Goal: Browse casually: Explore the website without a specific task or goal

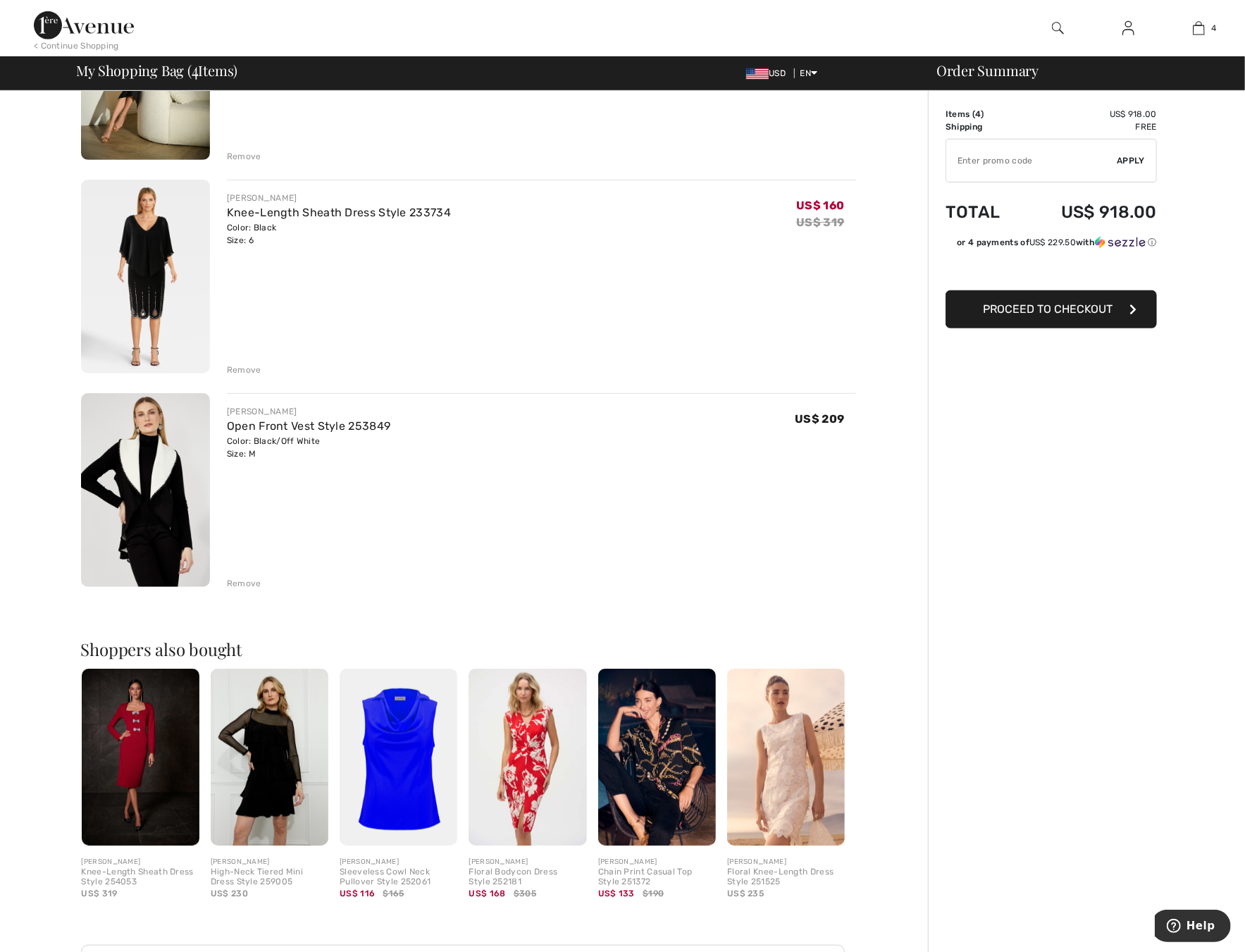
scroll to position [385, 0]
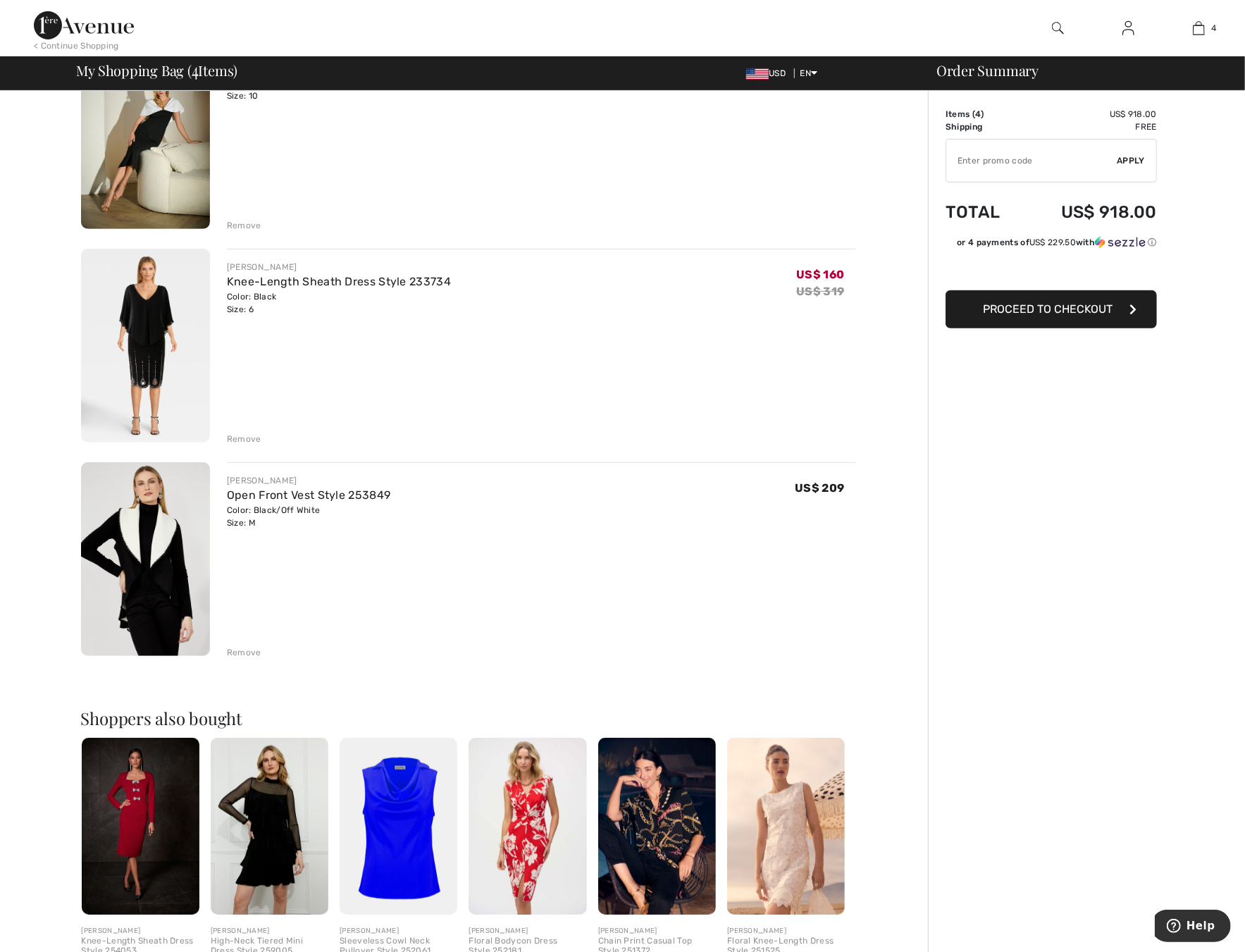
click at [270, 864] on img at bounding box center [270, 826] width 118 height 177
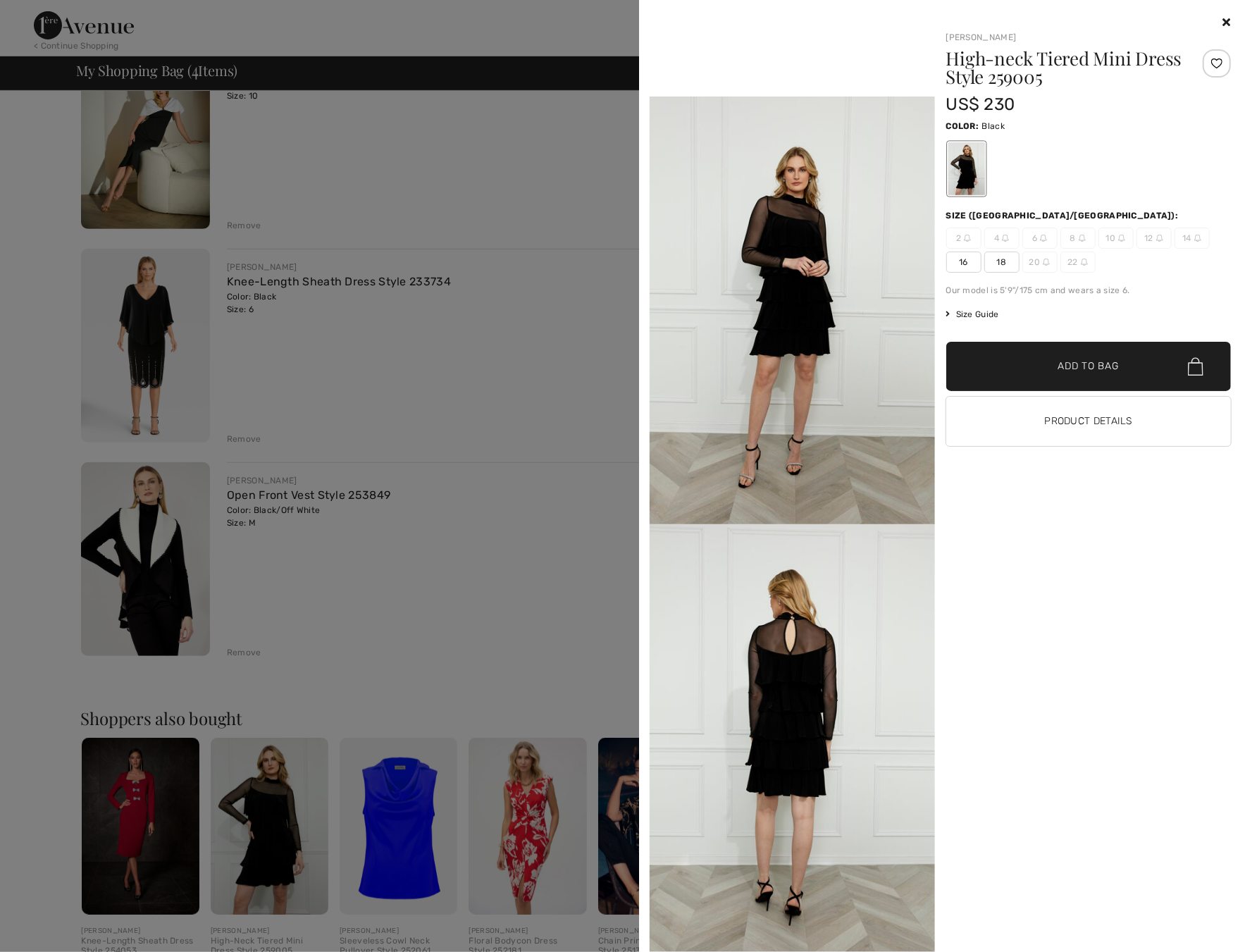
scroll to position [1239, 0]
click at [1233, 19] on div "Your browser does not support the video tag. Frank Lyman High-neck Tiered Mini …" at bounding box center [941, 476] width 594 height 952
click at [1230, 19] on icon at bounding box center [1227, 21] width 8 height 11
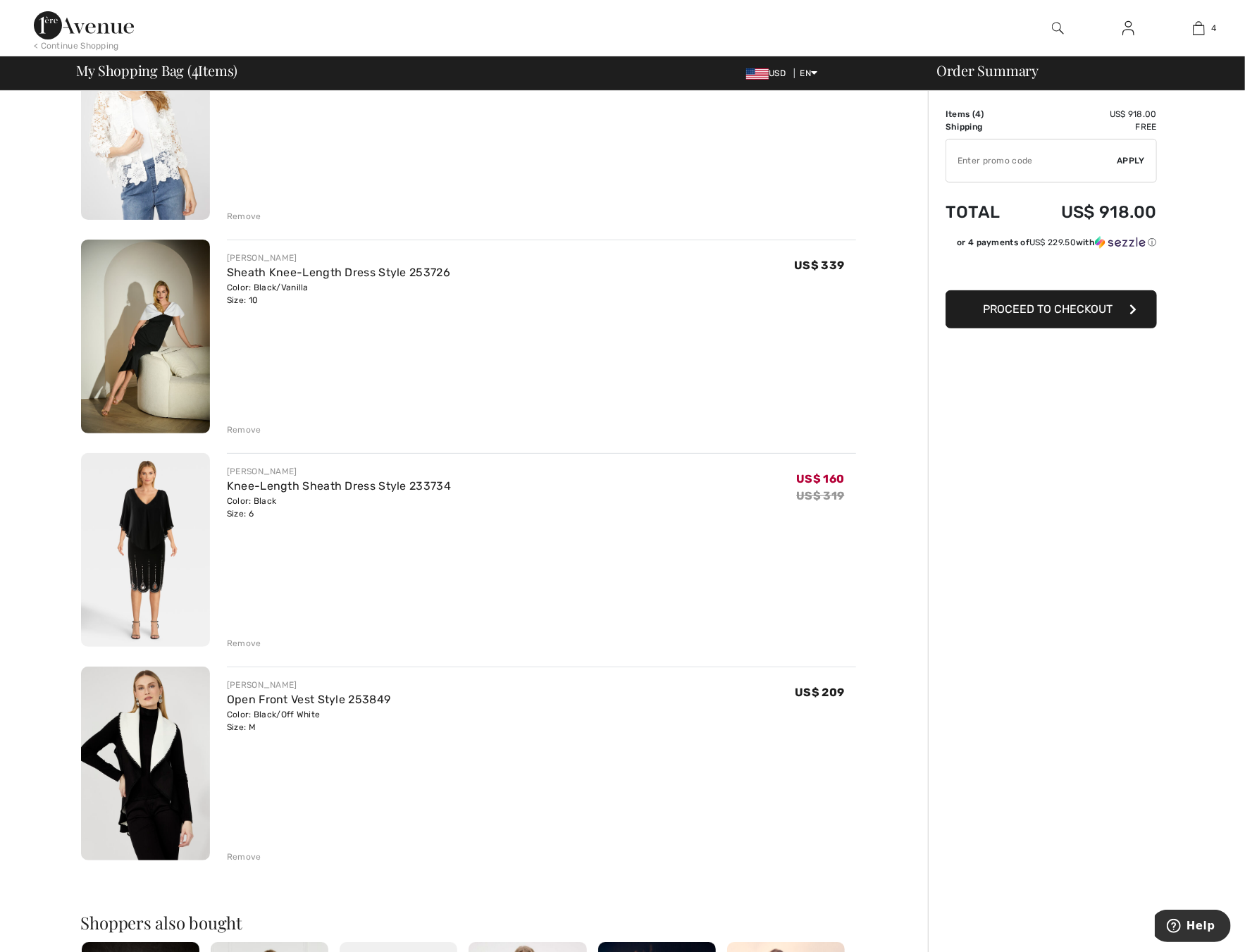
scroll to position [173, 0]
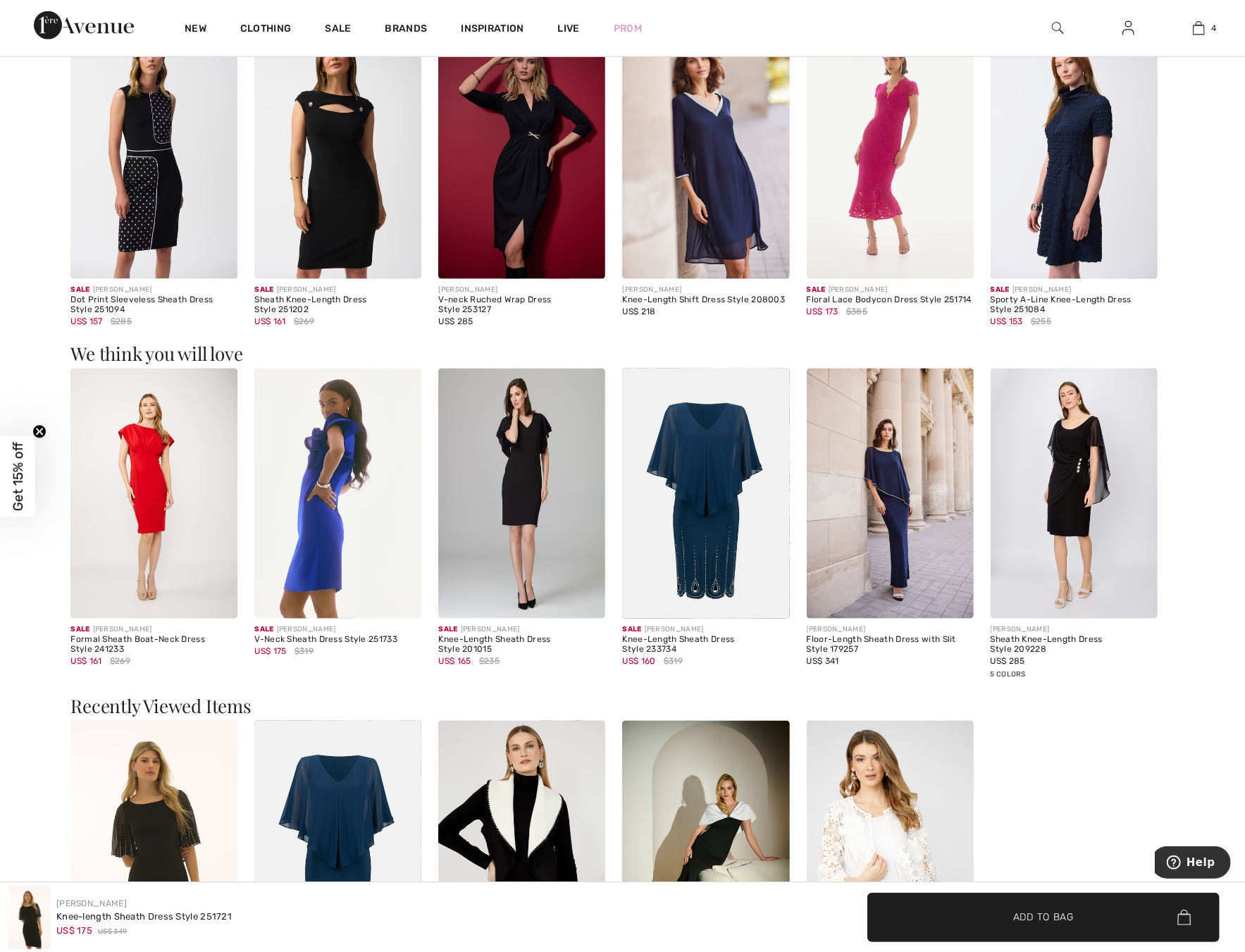
scroll to position [634, 0]
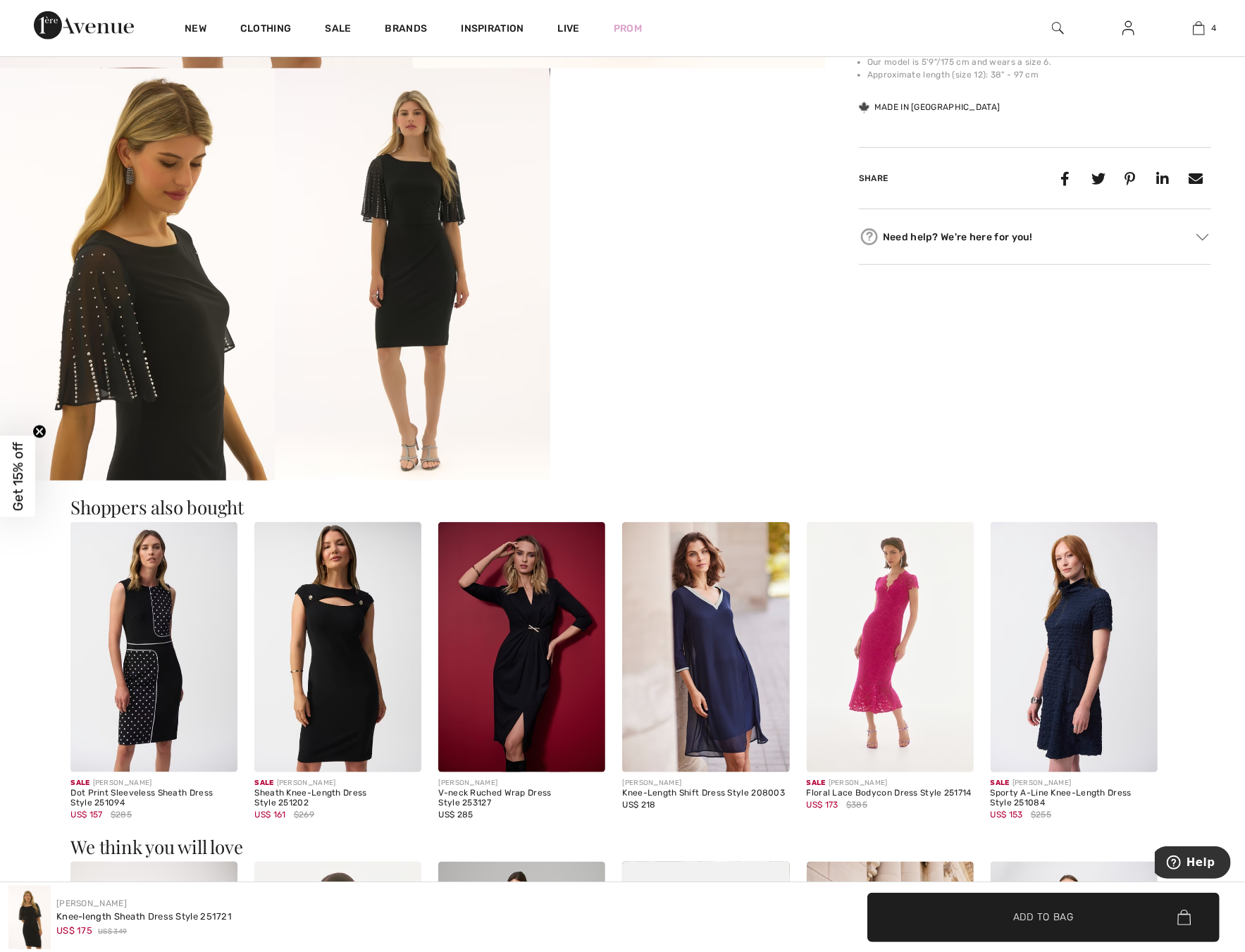
click at [165, 689] on img at bounding box center [154, 647] width 167 height 250
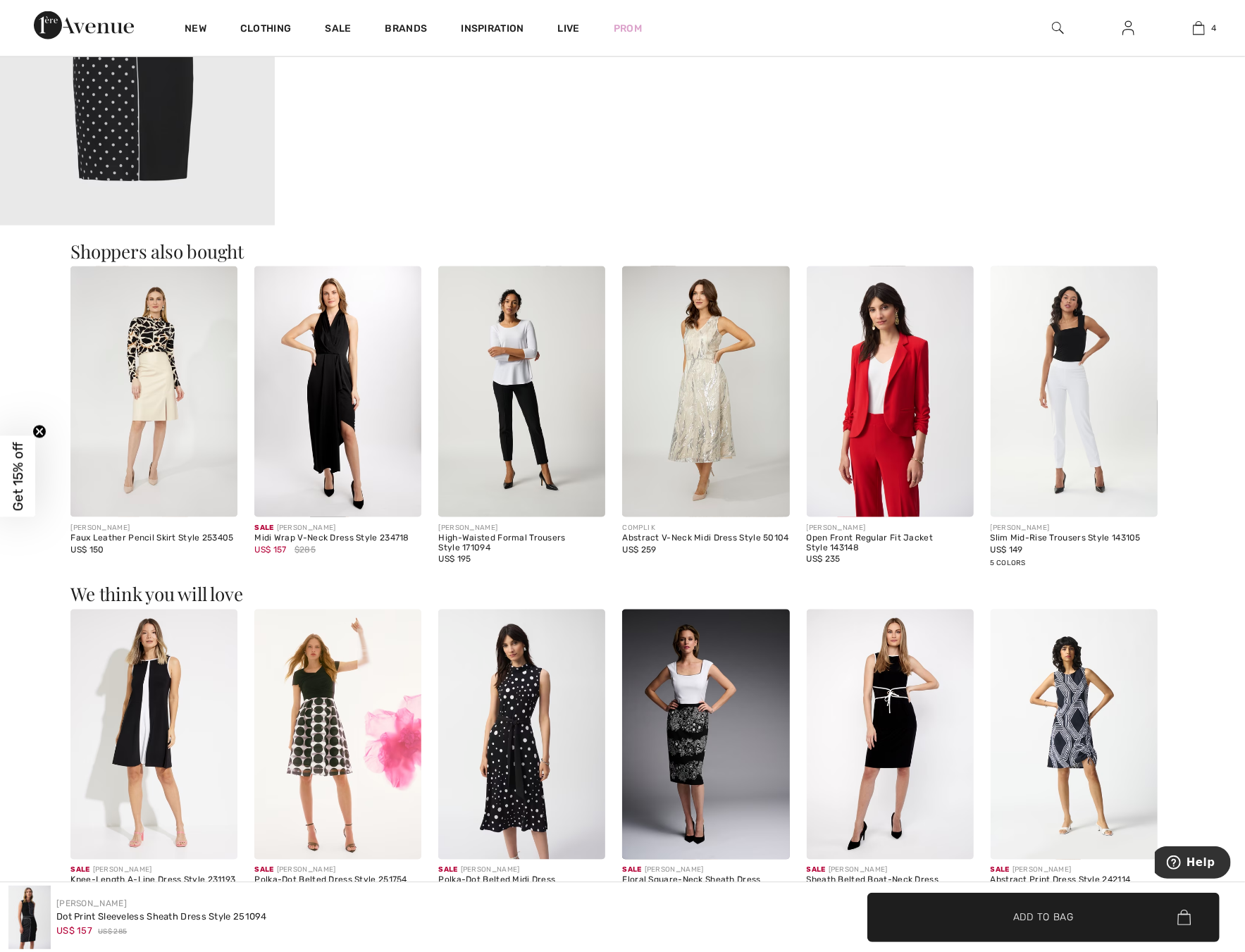
scroll to position [1479, 0]
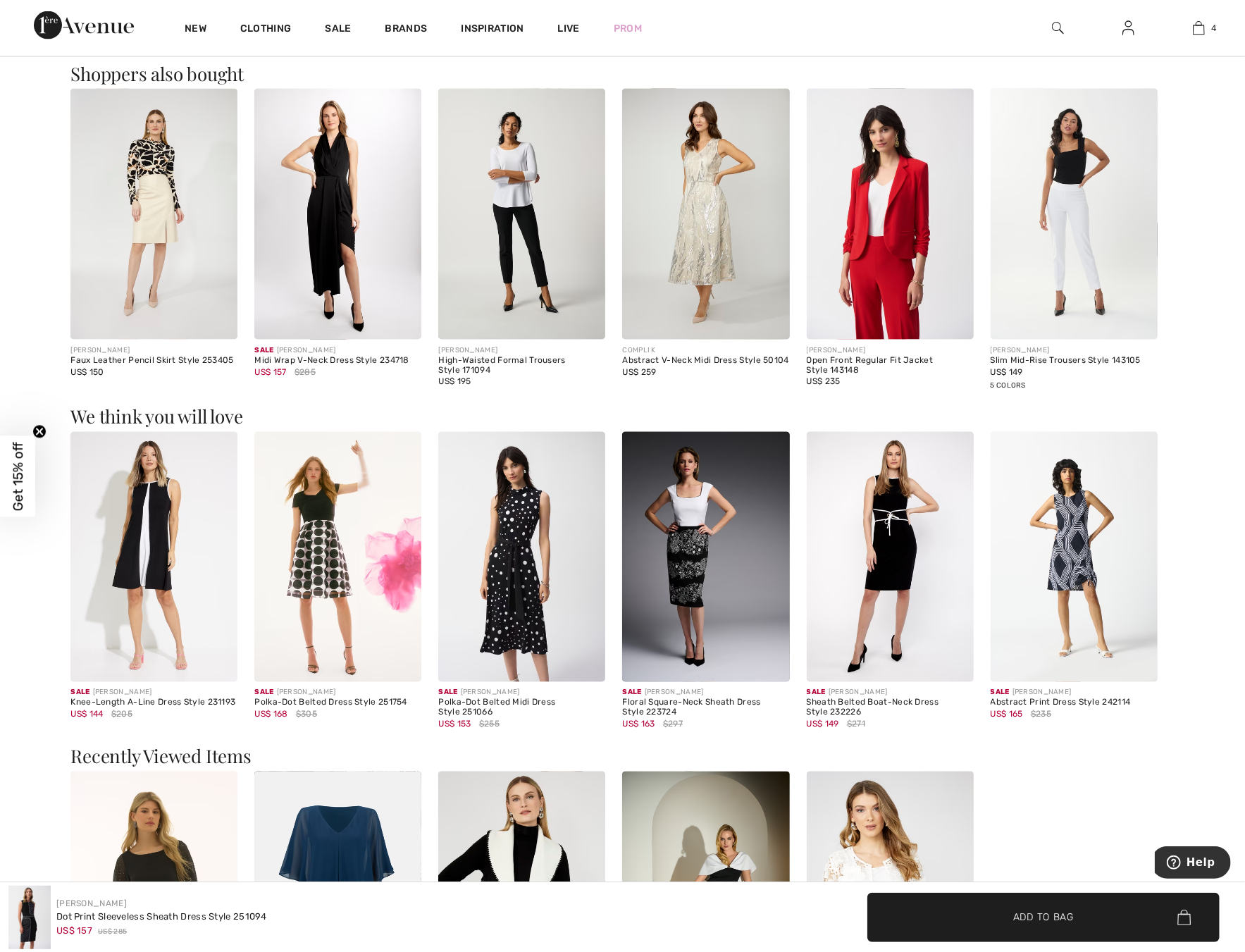
click at [161, 562] on img at bounding box center [154, 557] width 167 height 250
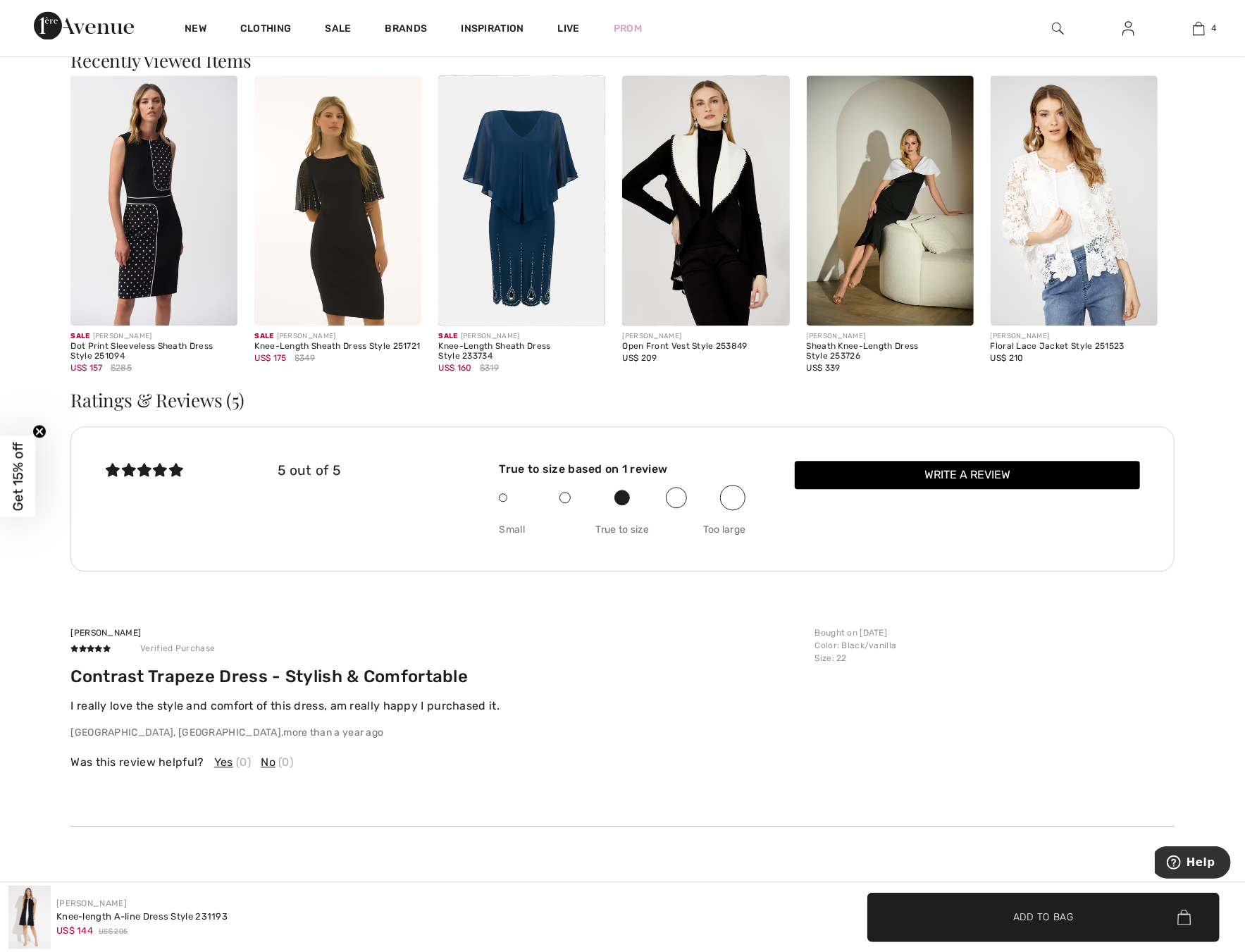
scroll to position [2156, 0]
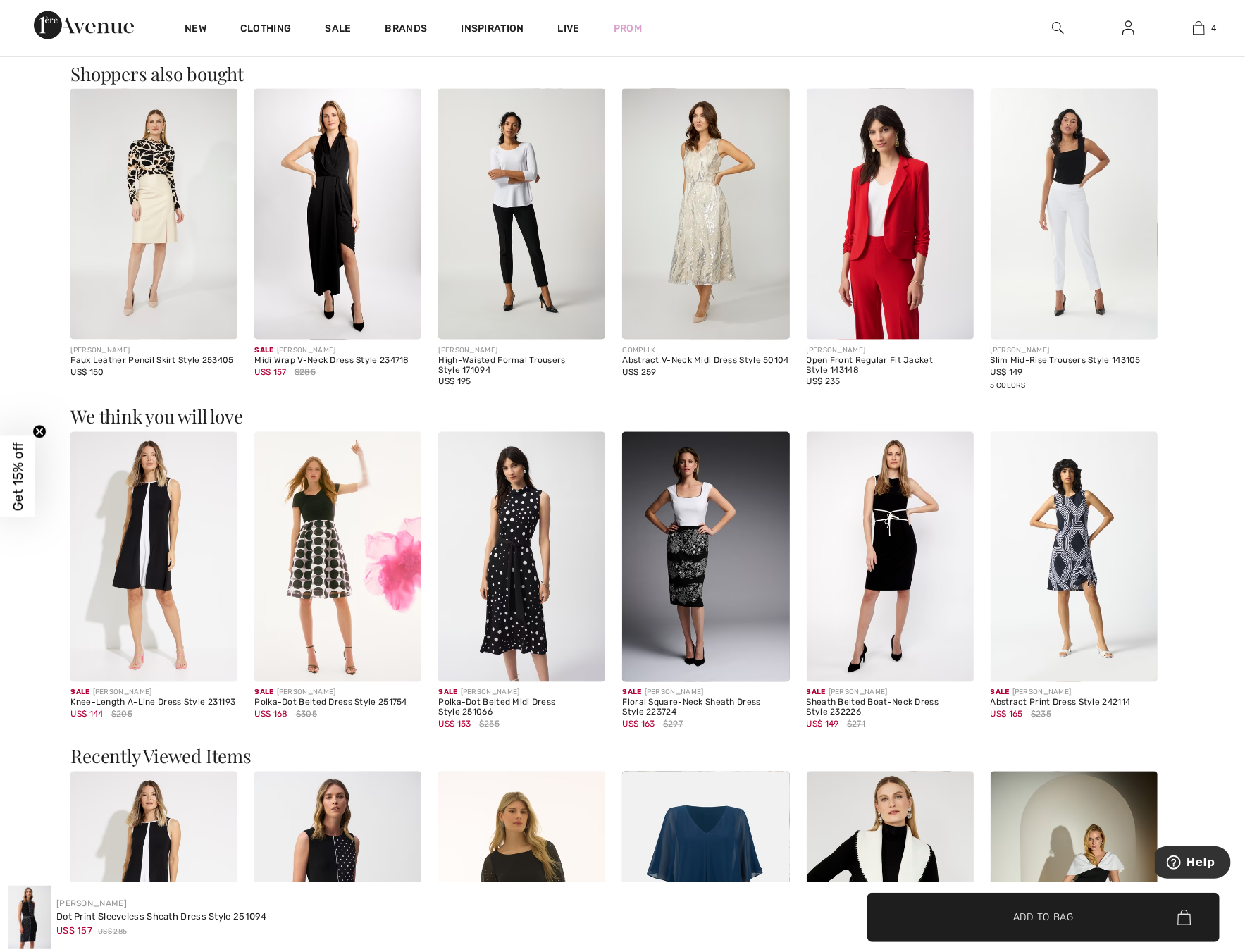
click at [699, 552] on img at bounding box center [705, 557] width 167 height 250
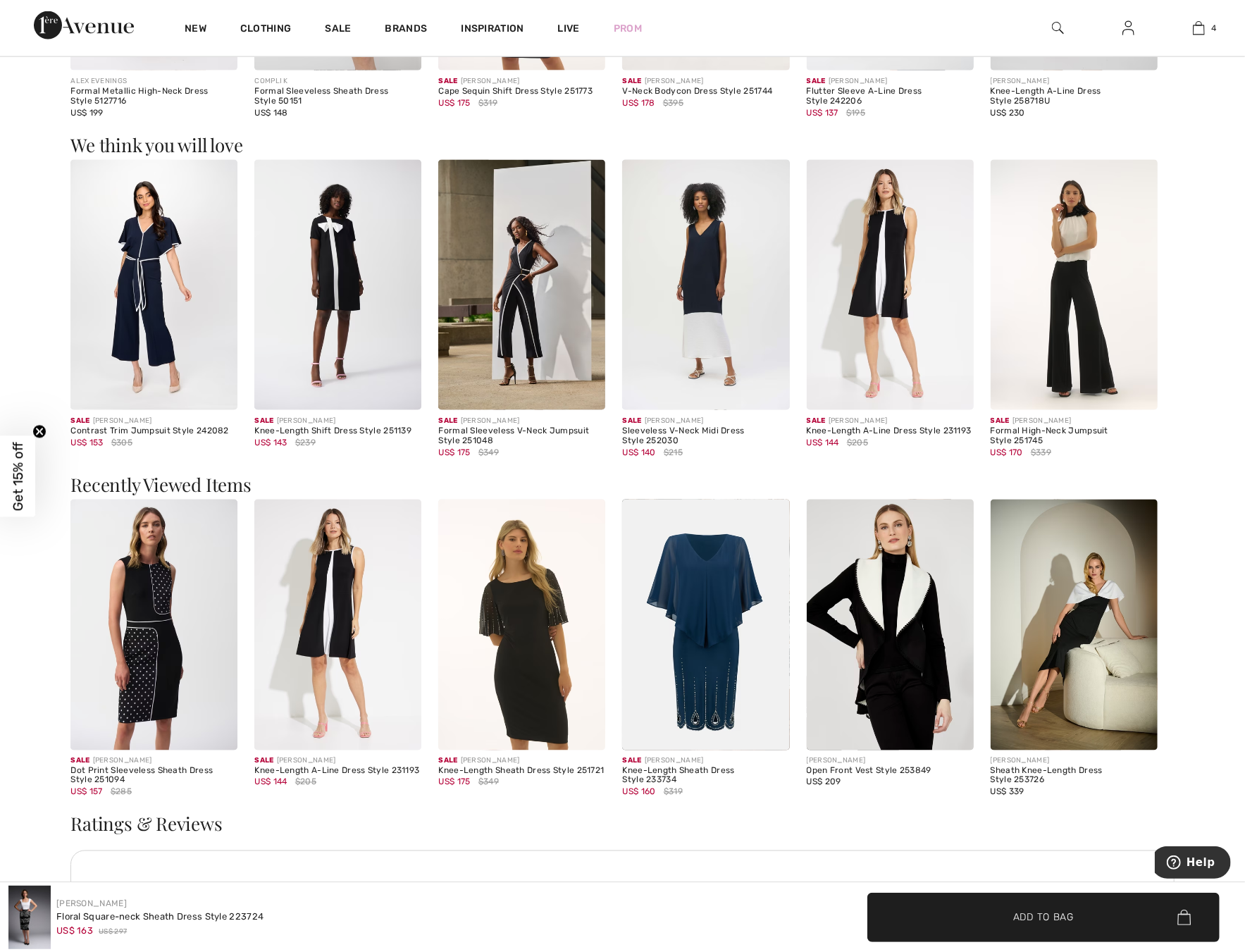
scroll to position [1338, 0]
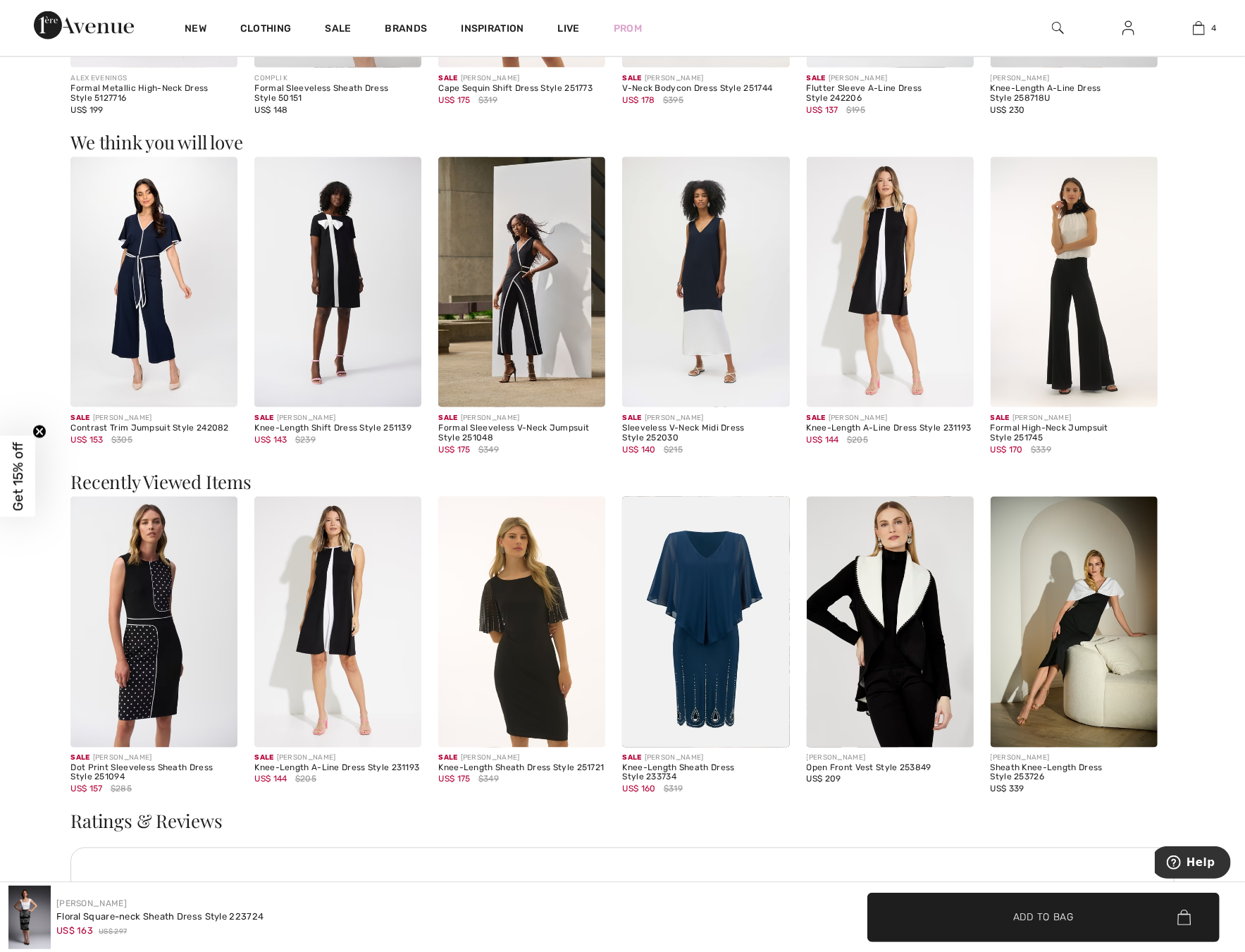
click at [513, 322] on img at bounding box center [521, 282] width 167 height 250
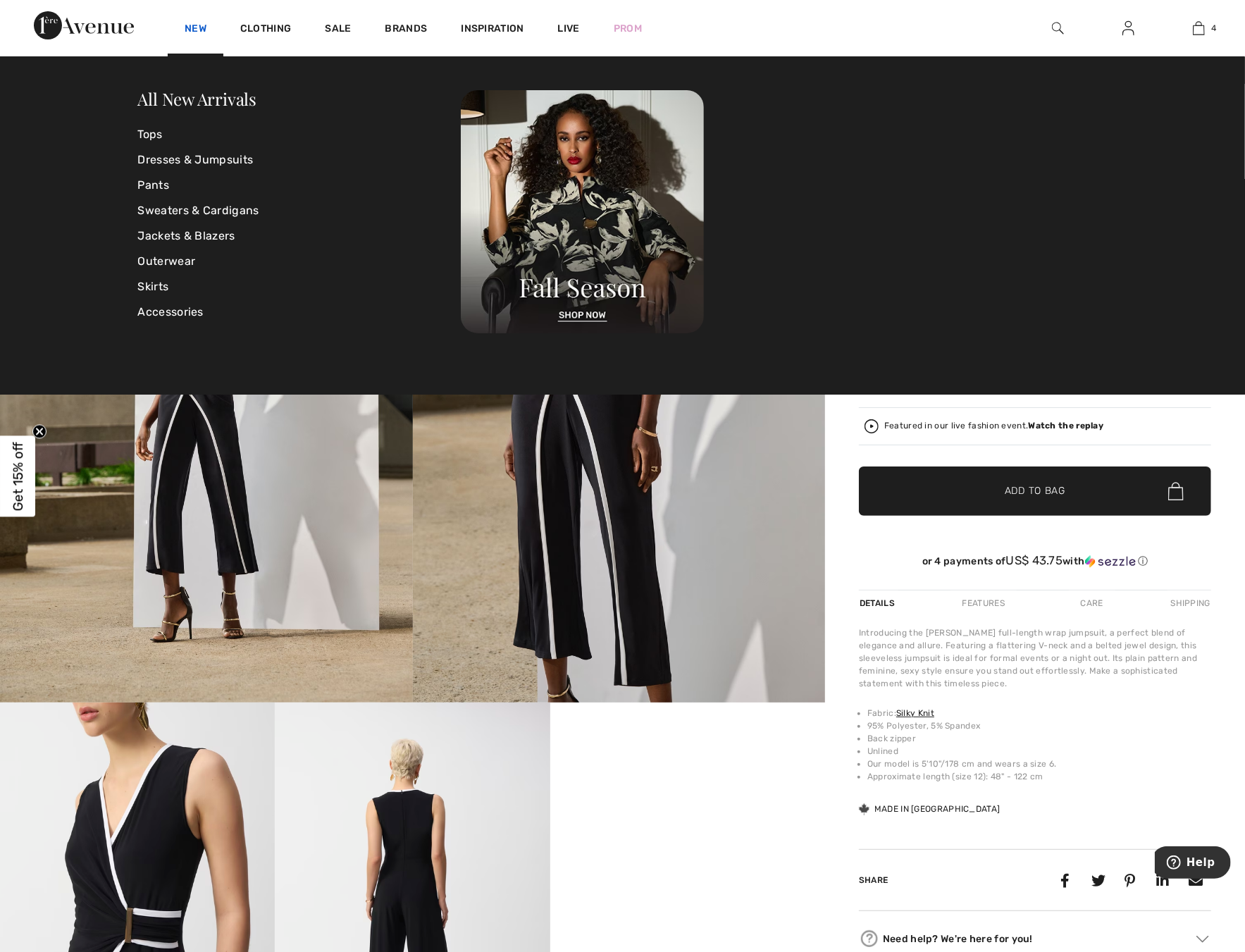
click at [190, 24] on link "New" at bounding box center [195, 30] width 22 height 15
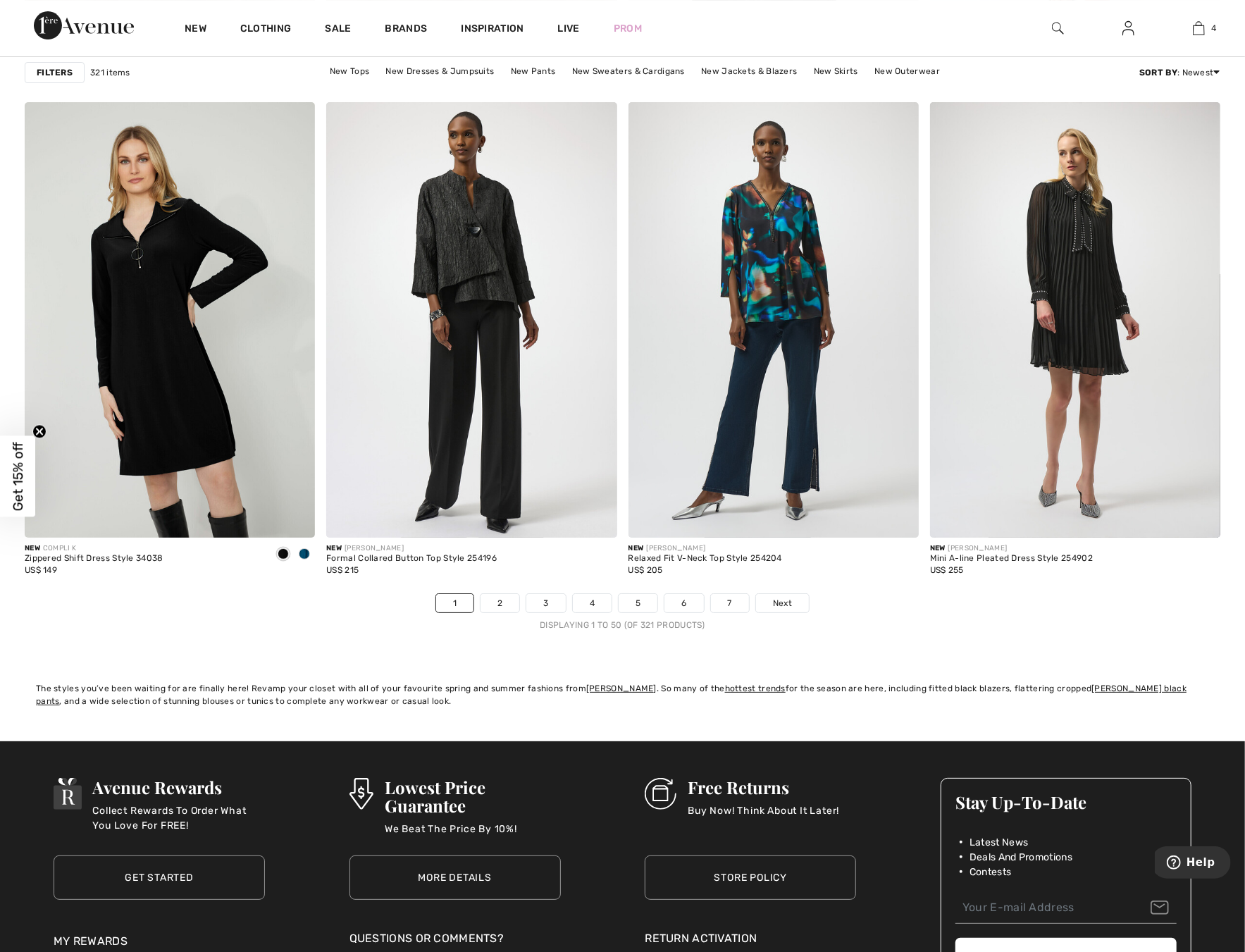
scroll to position [7201, 0]
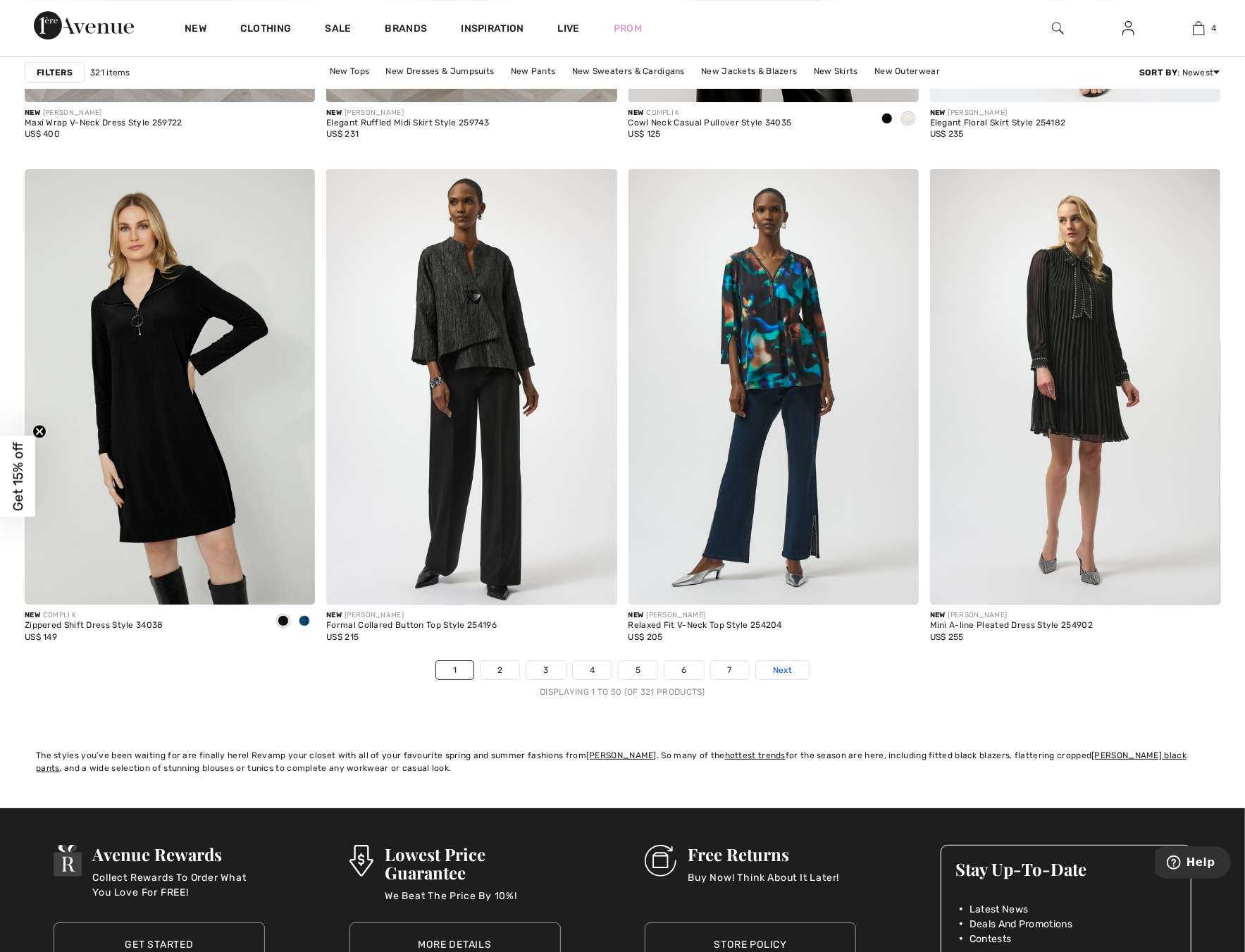
click at [798, 677] on link "Next" at bounding box center [782, 670] width 53 height 18
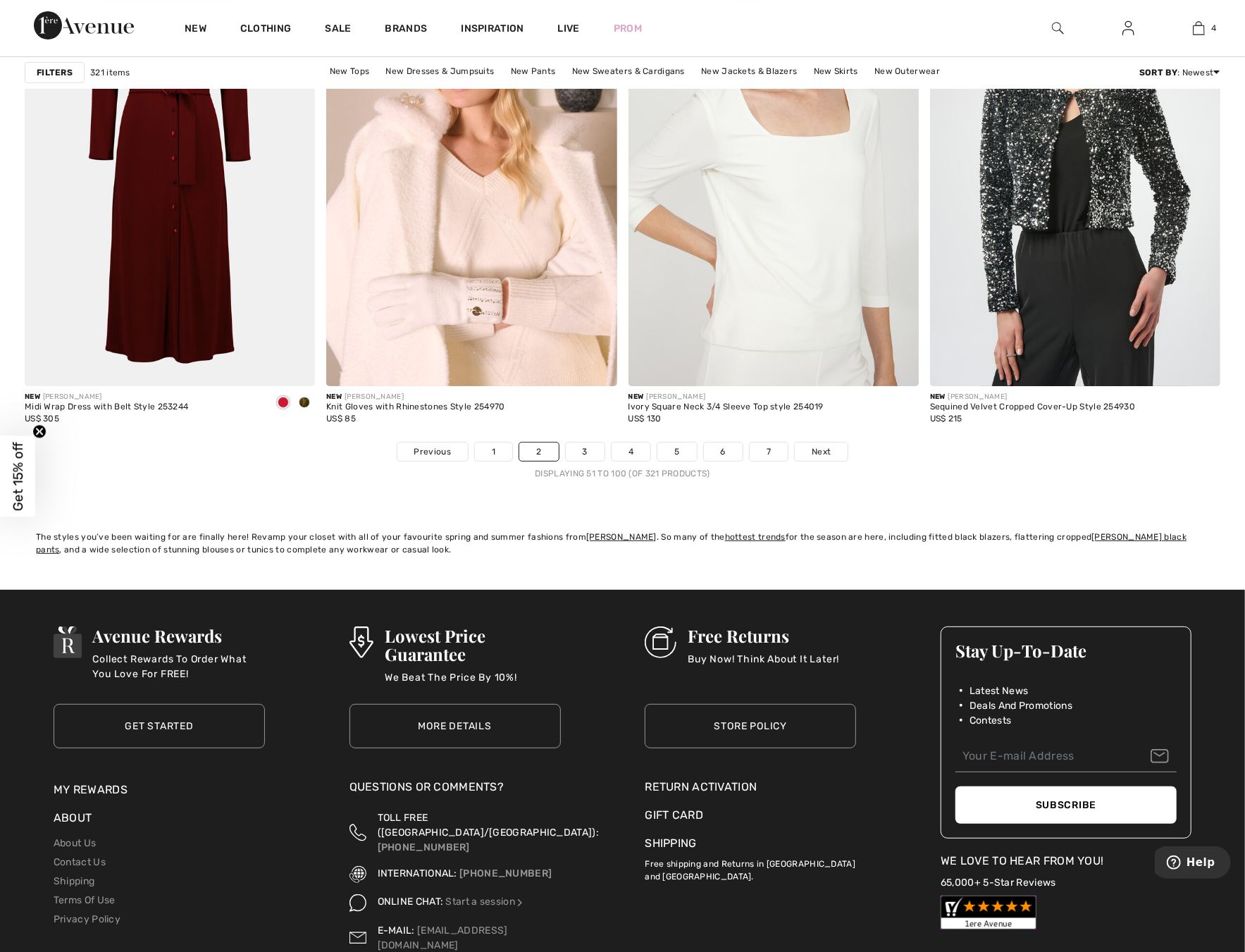
scroll to position [7467, 0]
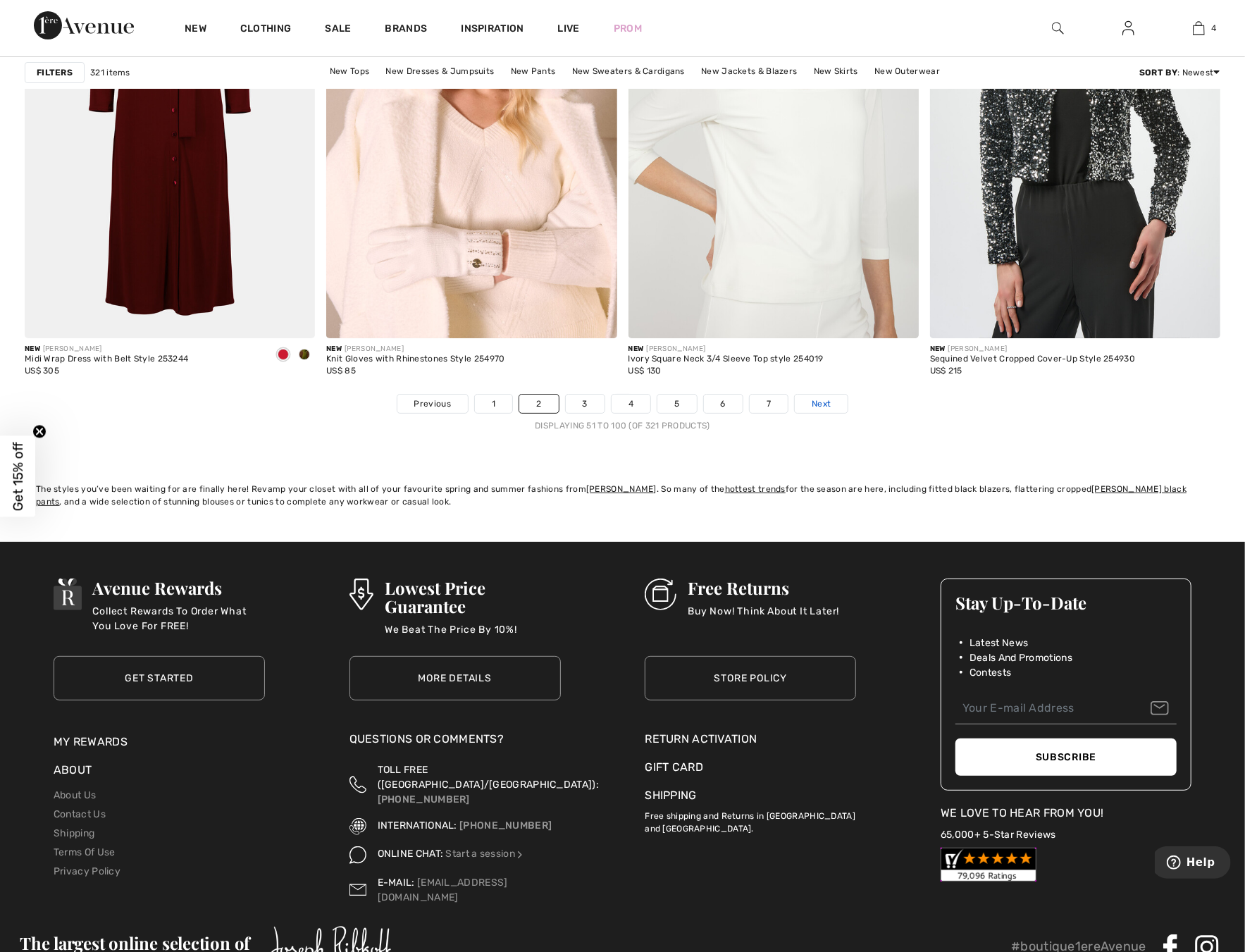
click at [814, 405] on span "Next" at bounding box center [821, 403] width 19 height 12
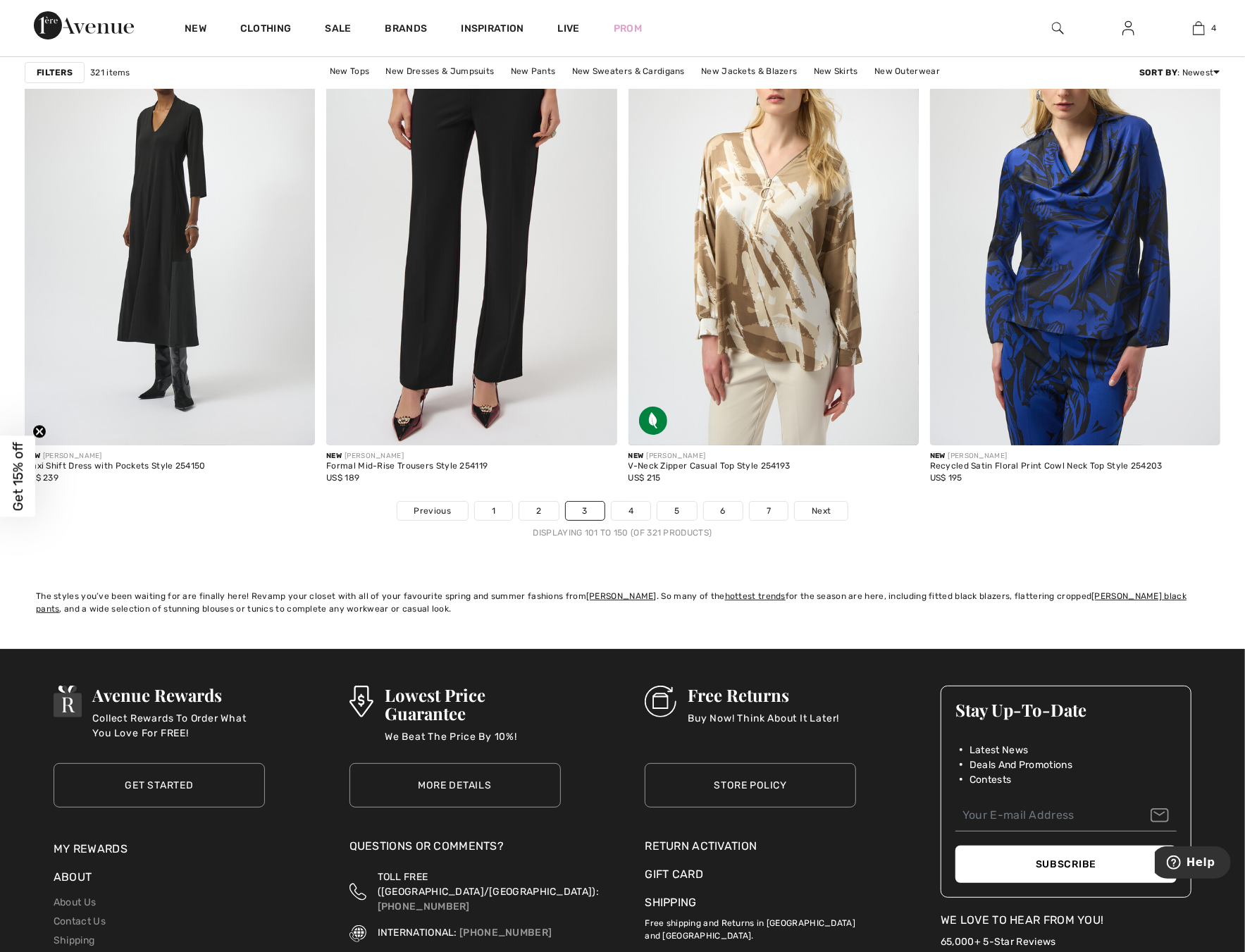
scroll to position [7553, 0]
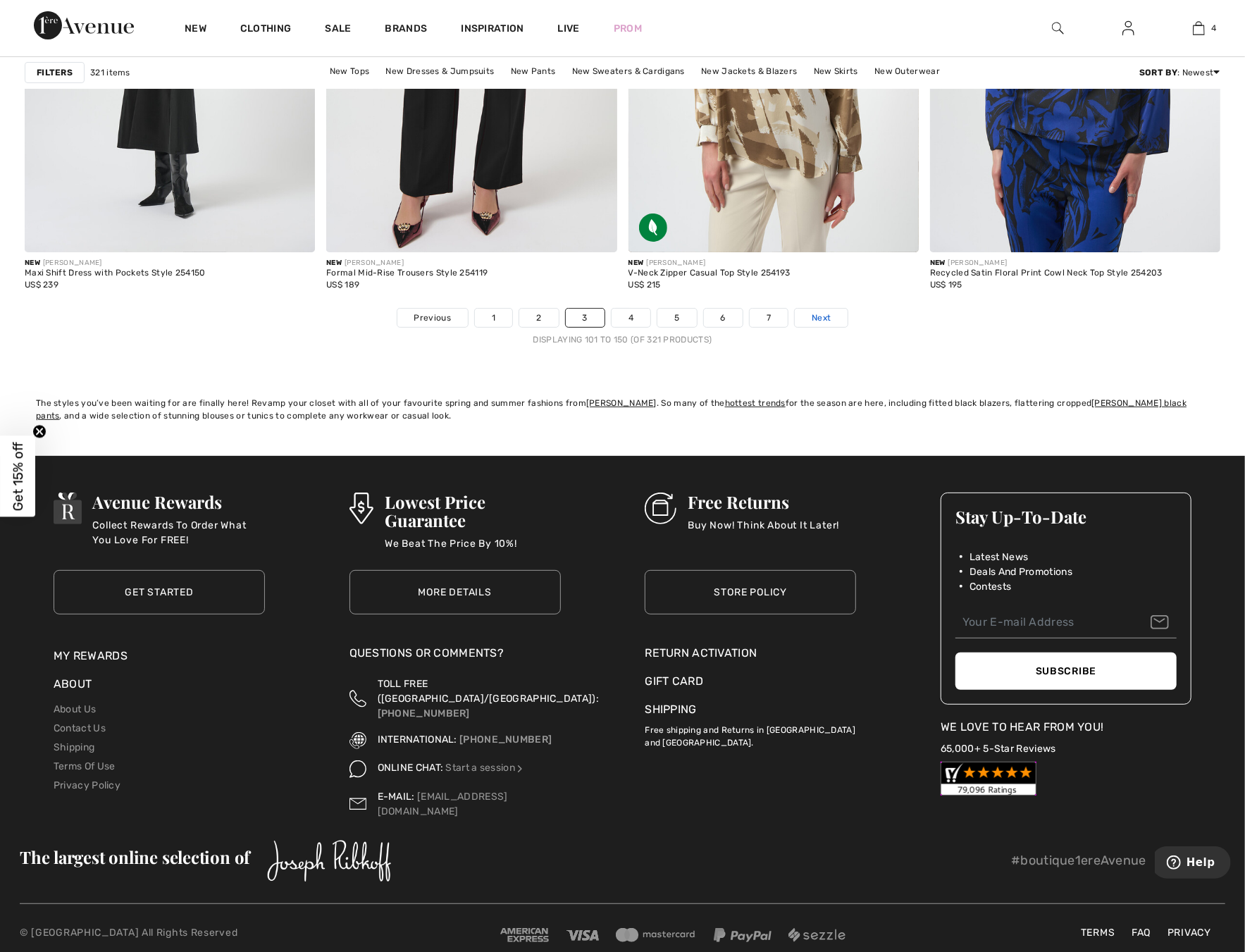
click at [807, 313] on link "Next" at bounding box center [821, 317] width 53 height 18
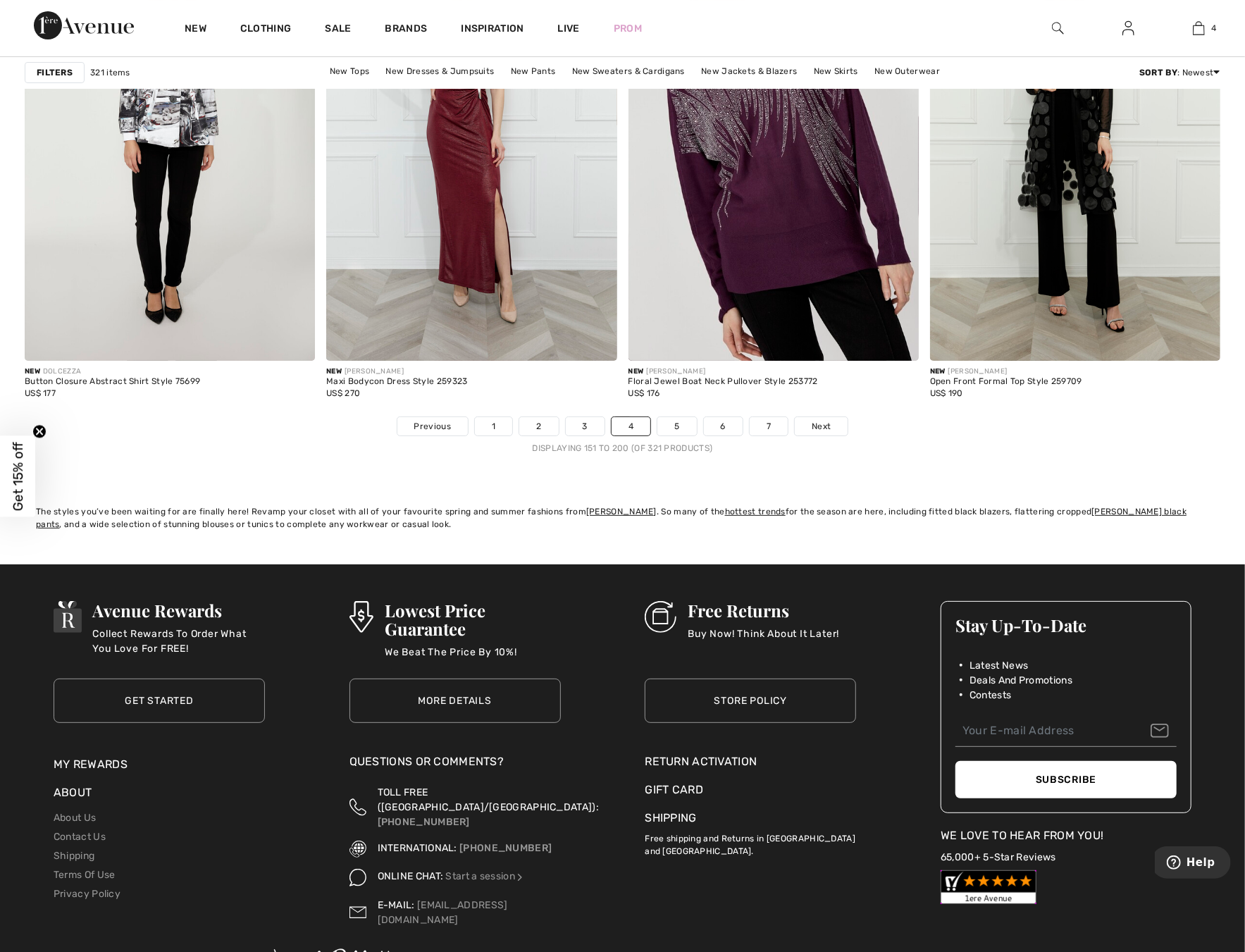
scroll to position [7467, 0]
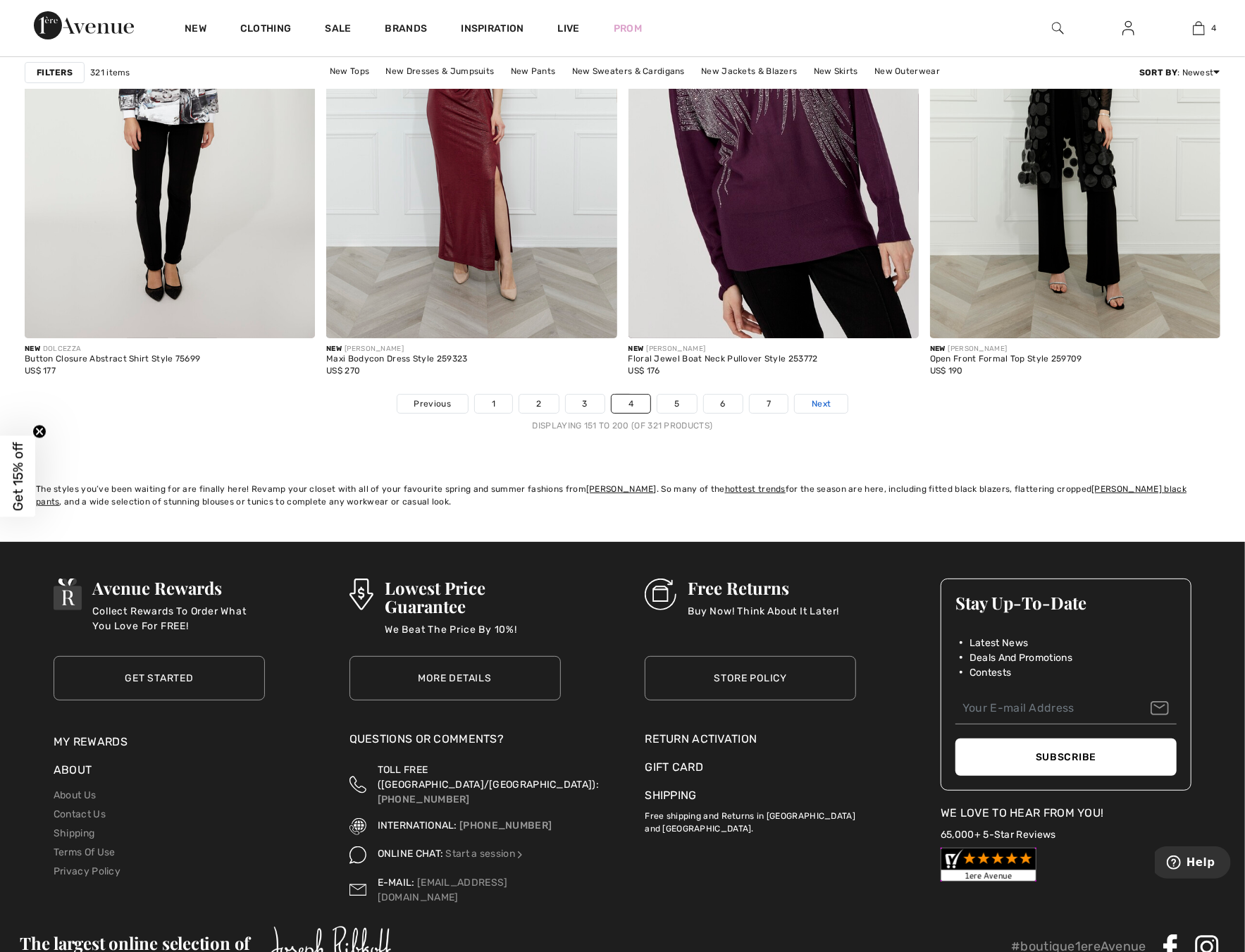
click at [814, 394] on link "Next" at bounding box center [821, 403] width 53 height 18
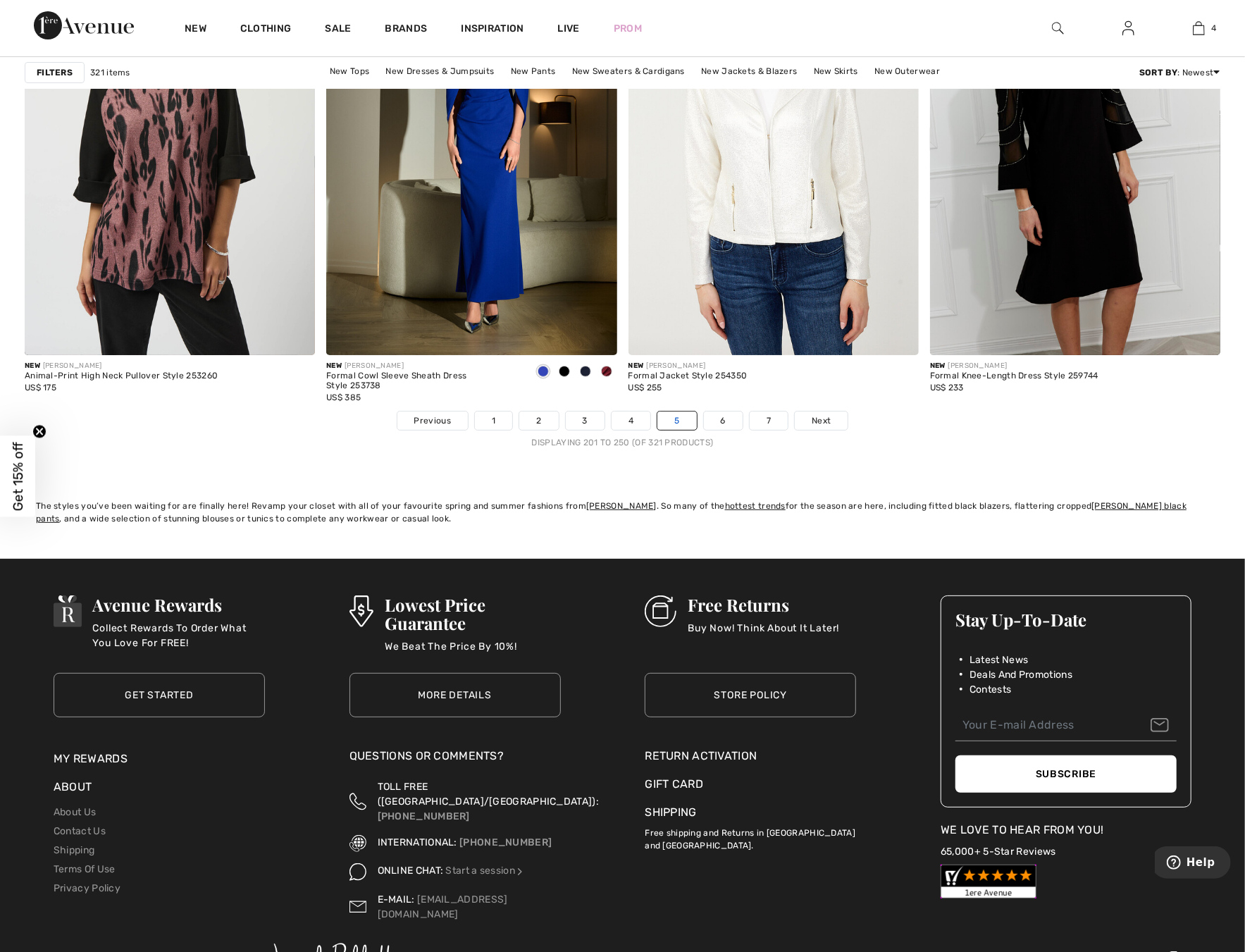
scroll to position [7467, 0]
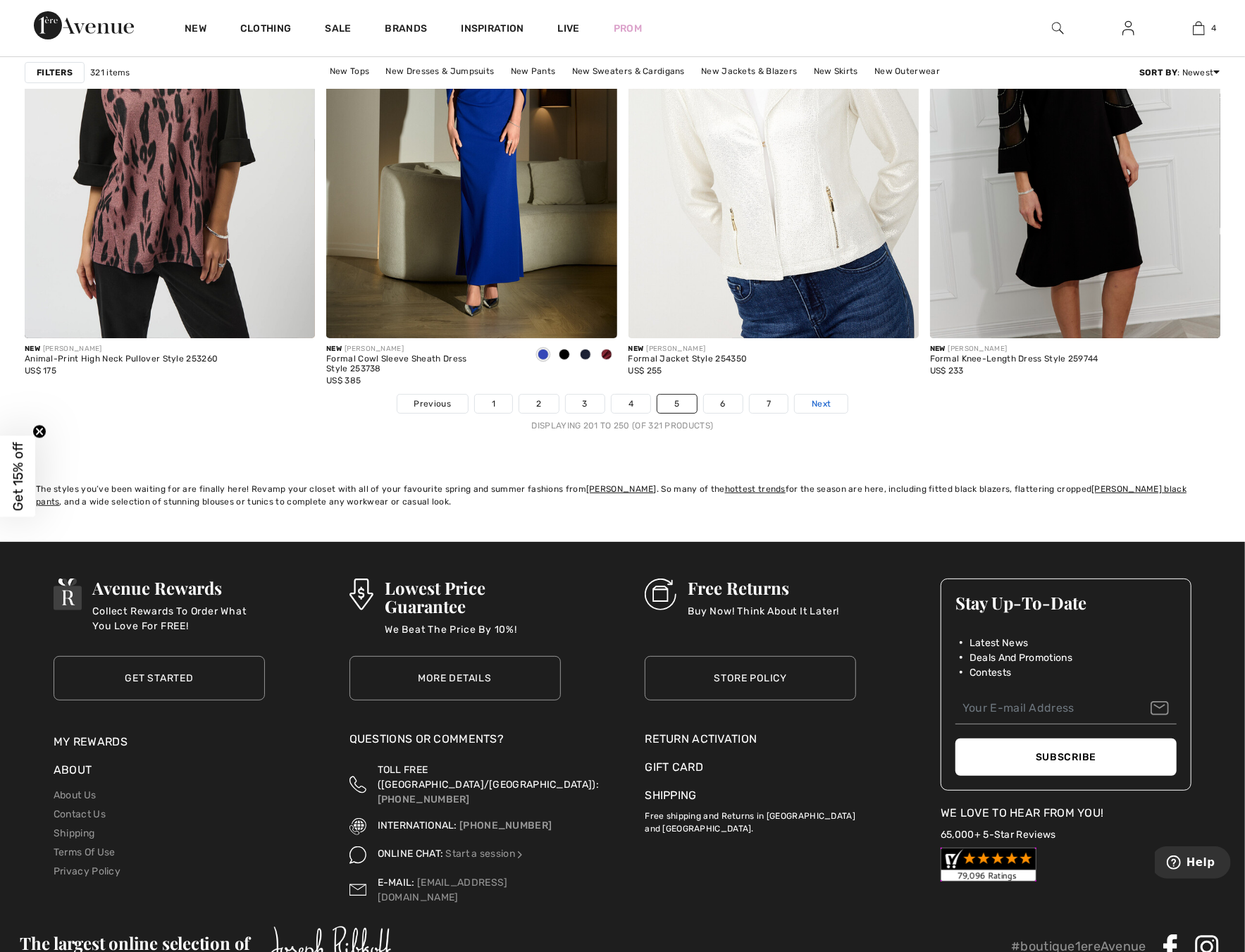
click at [812, 404] on span "Next" at bounding box center [821, 403] width 19 height 12
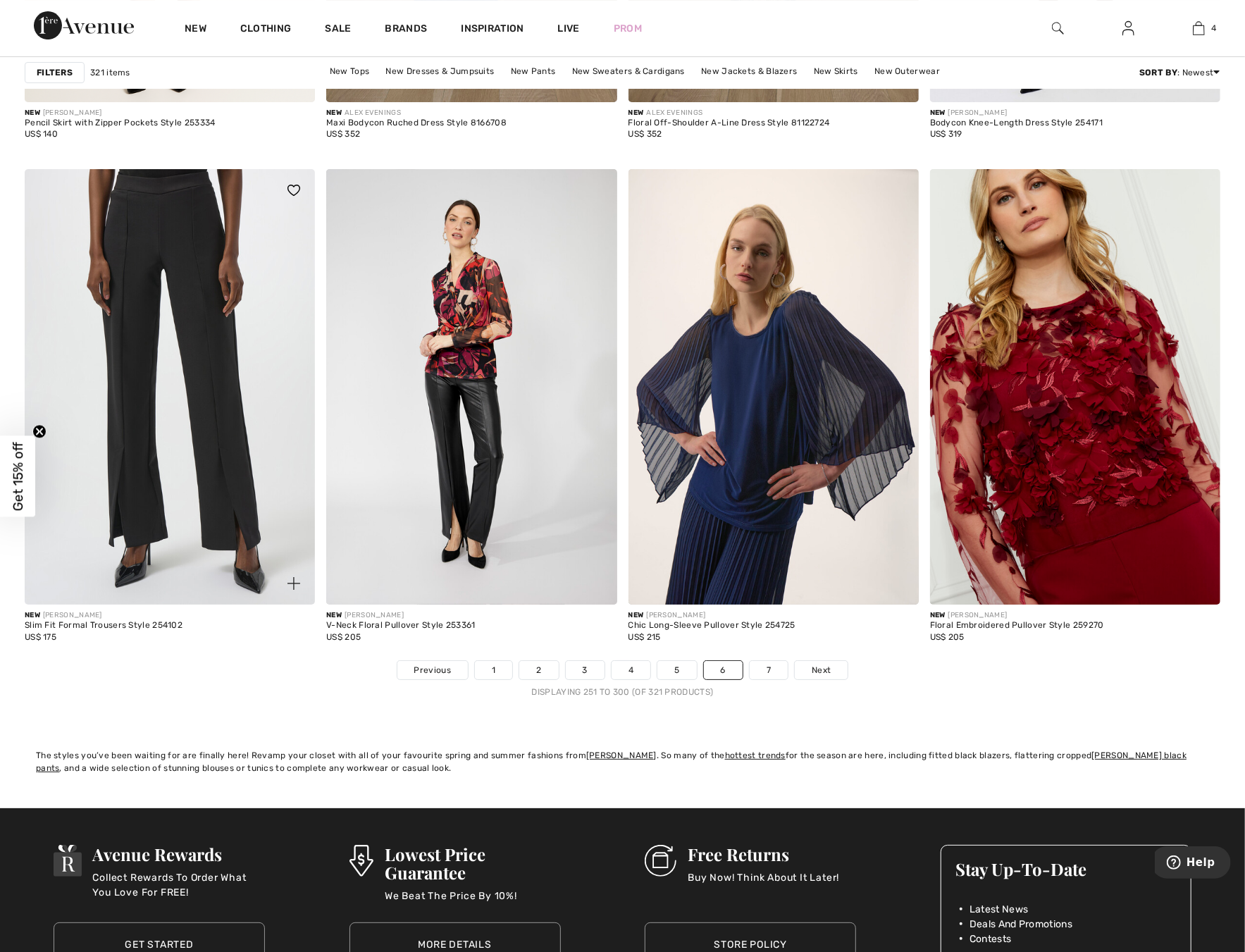
scroll to position [7256, 0]
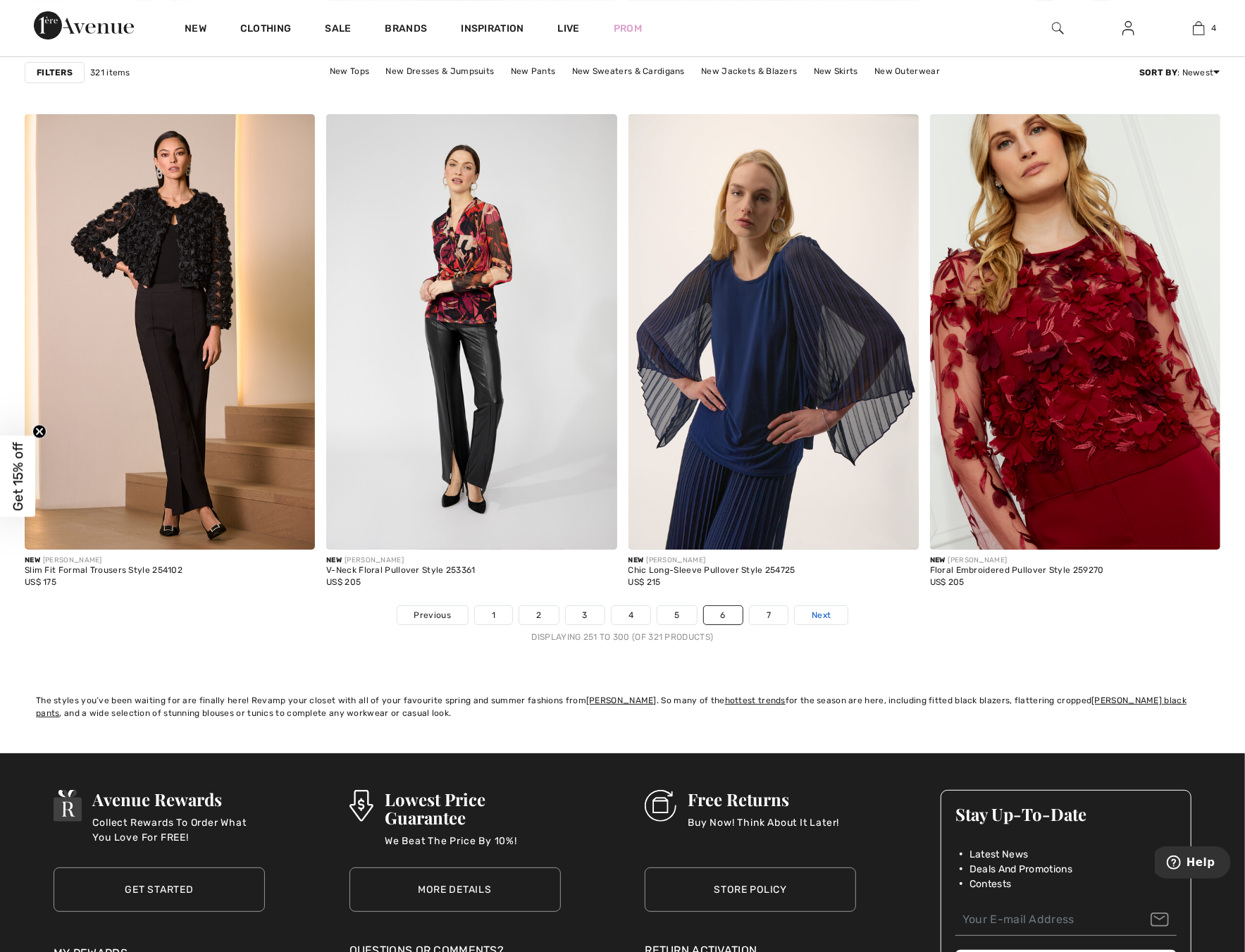
click at [812, 617] on span "Next" at bounding box center [821, 615] width 19 height 12
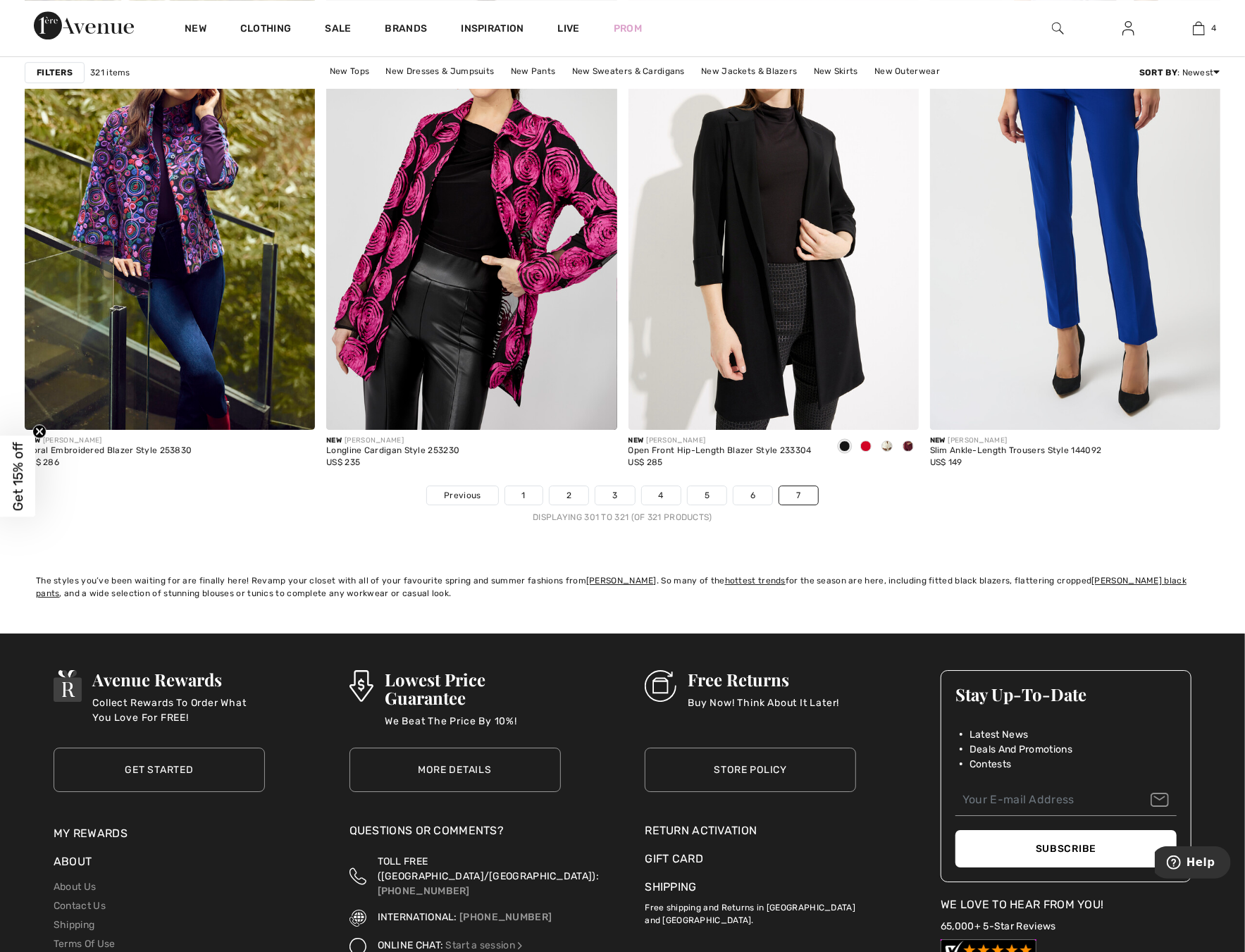
scroll to position [2959, 0]
